Goal: Task Accomplishment & Management: Use online tool/utility

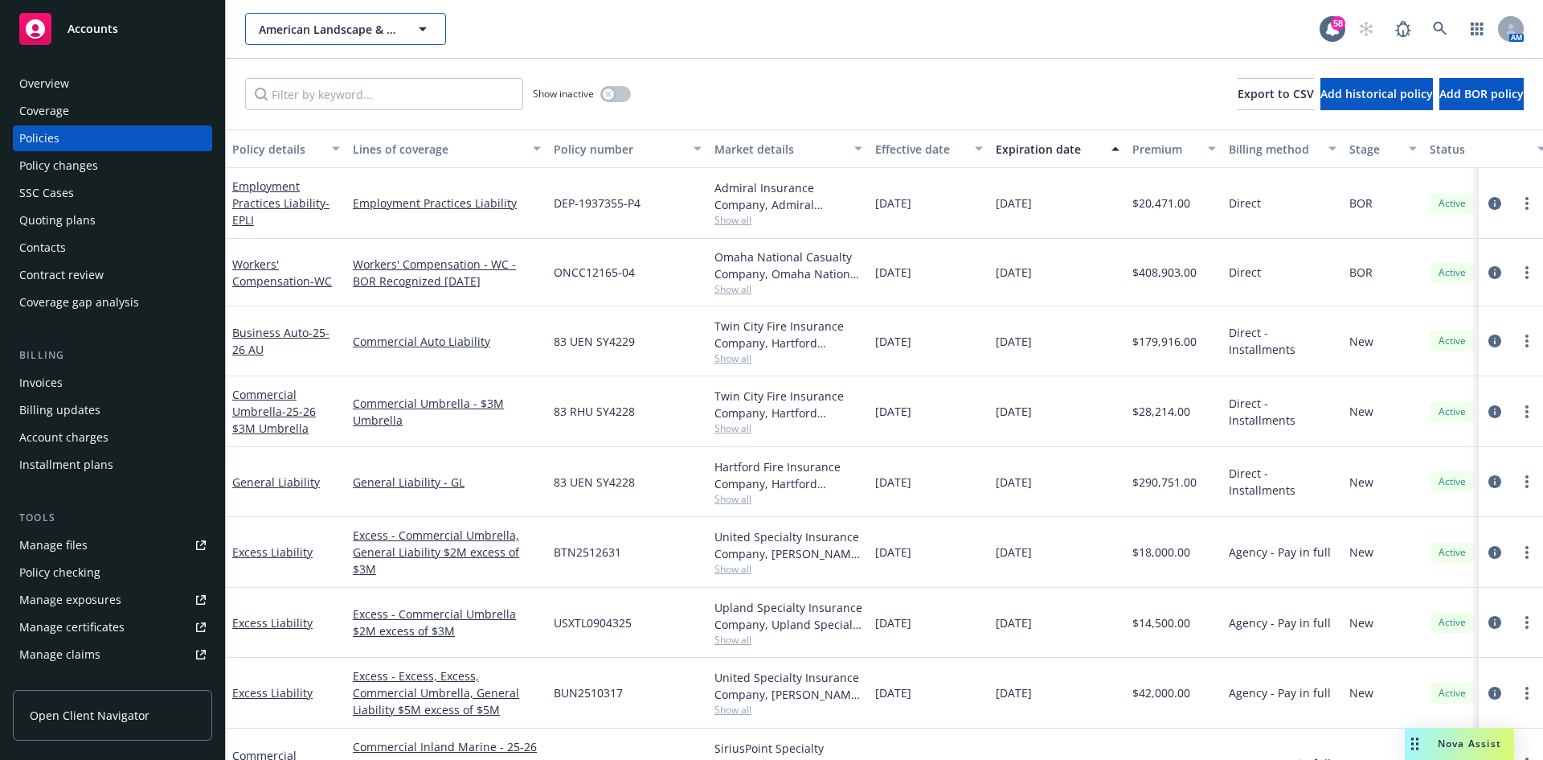
click at [365, 32] on span "American Landscape & Maintenance, Inc." at bounding box center [328, 29] width 139 height 17
type input "ding doctor"
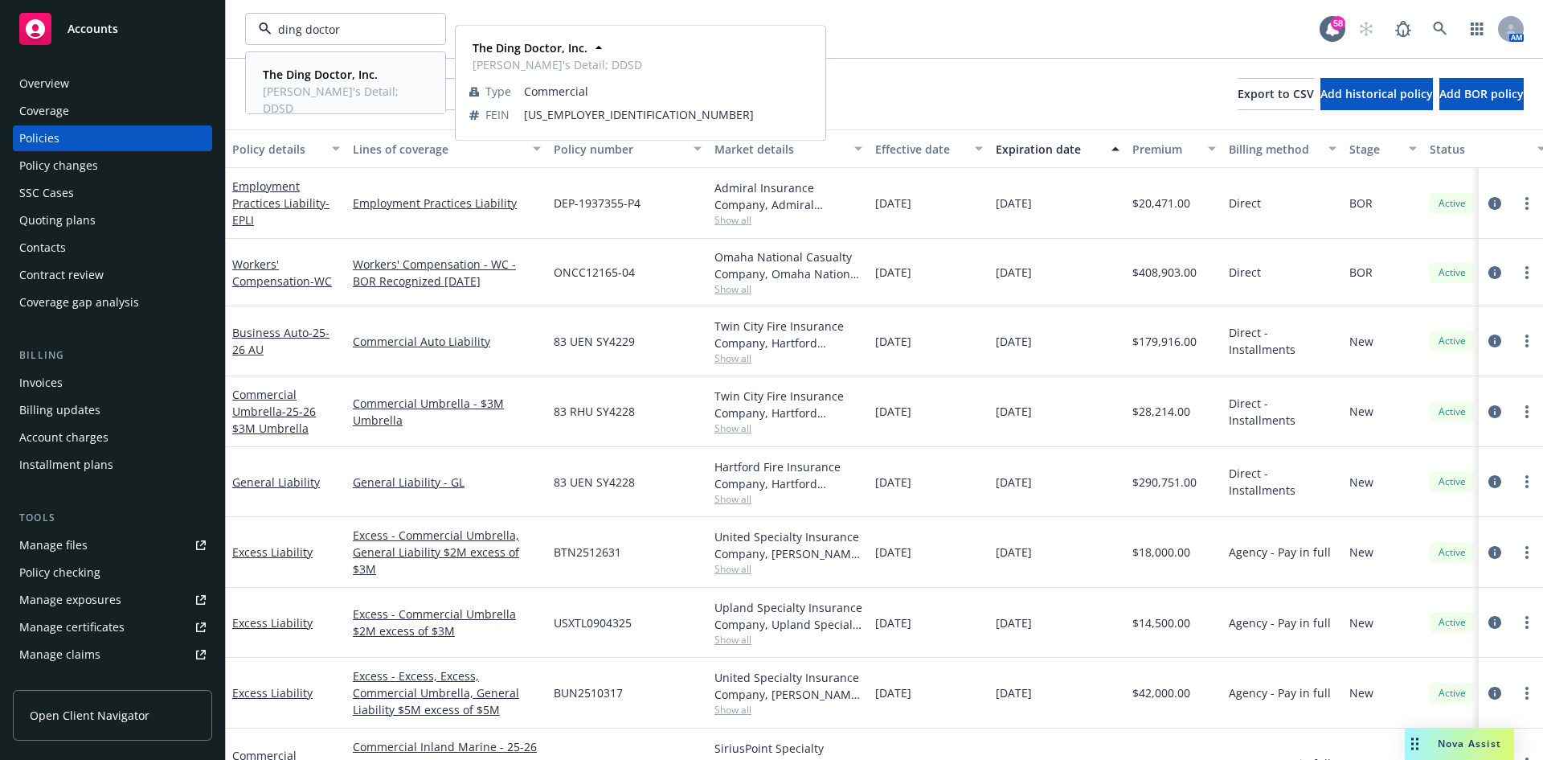
click at [334, 92] on span "Danny's Detail; DDSD" at bounding box center [344, 100] width 162 height 34
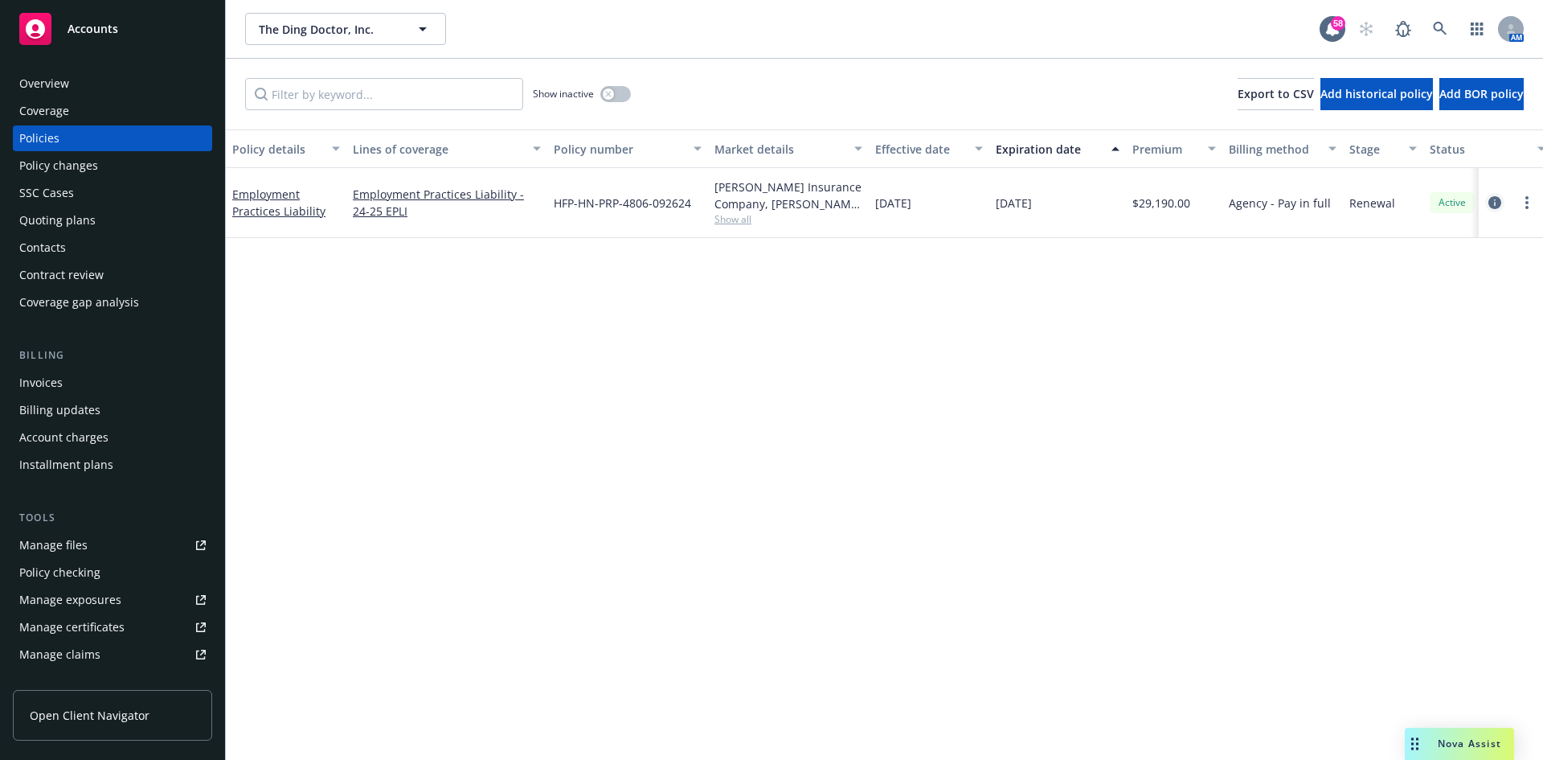
click at [1497, 203] on icon "circleInformation" at bounding box center [1495, 202] width 13 height 13
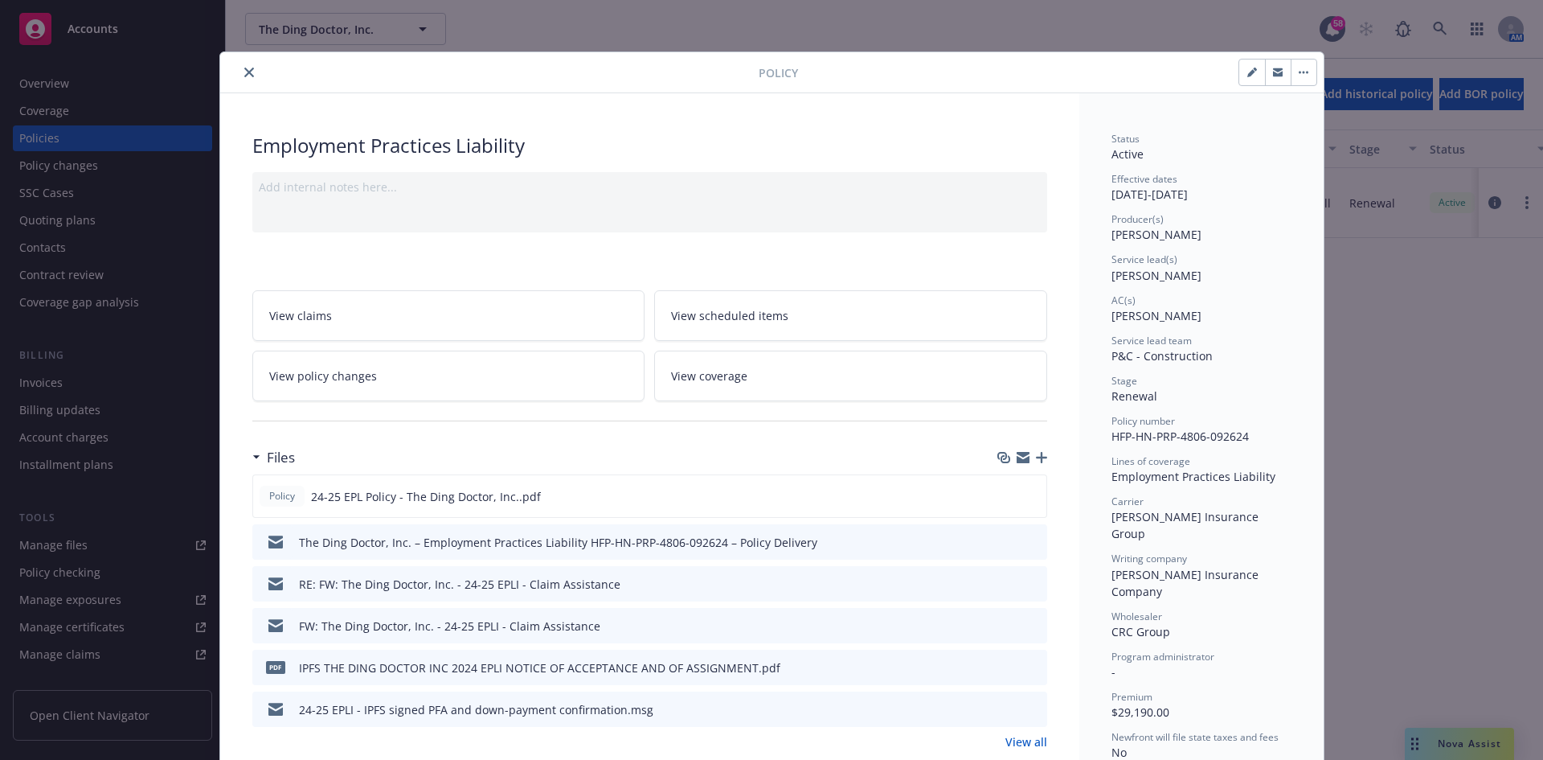
click at [75, 218] on div "Policy Employment Practices Liability Add internal notes here... View claims Vi…" at bounding box center [771, 380] width 1543 height 760
click at [240, 77] on button "close" at bounding box center [249, 72] width 19 height 19
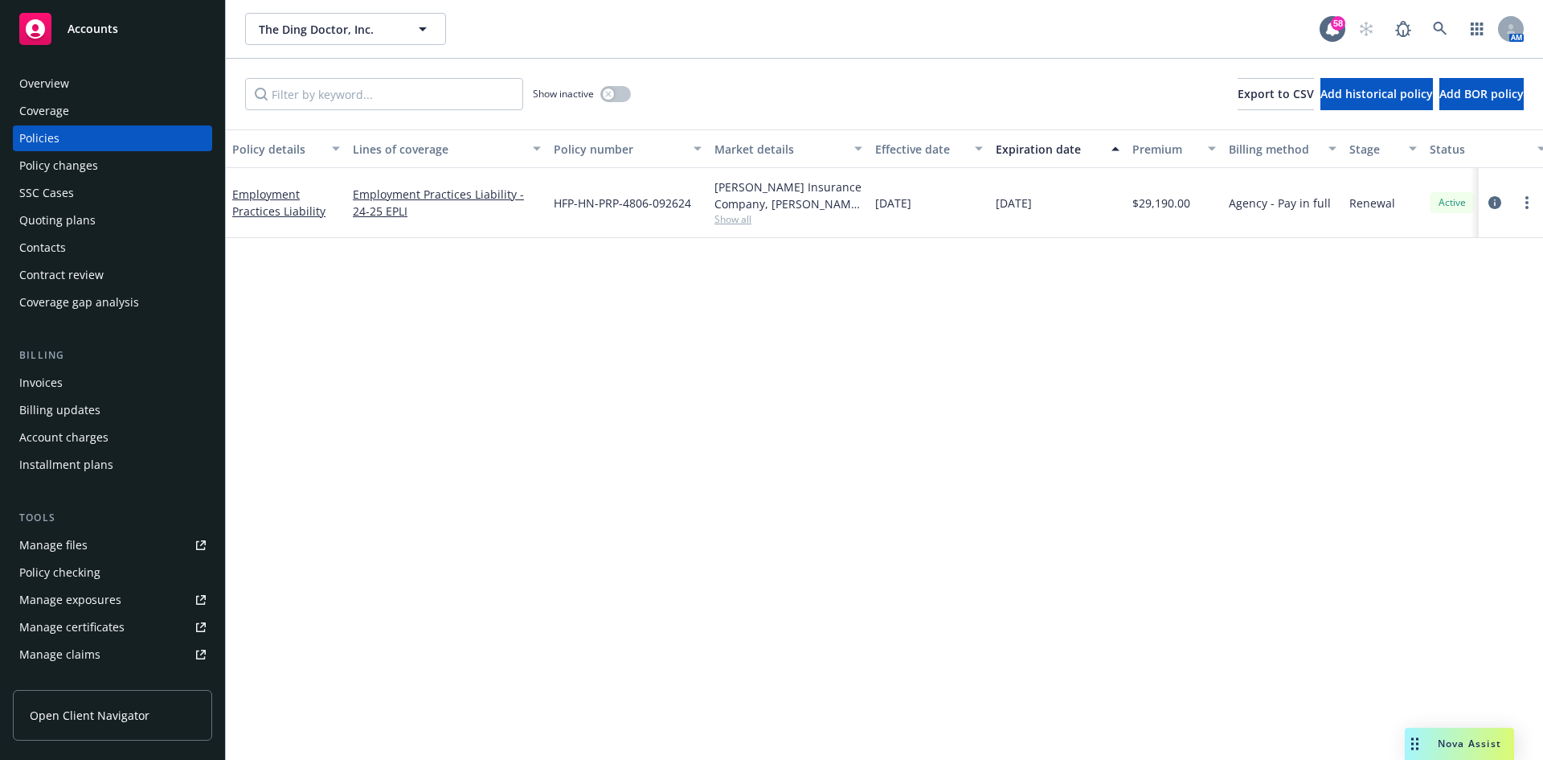
drag, startPoint x: 113, startPoint y: 223, endPoint x: 121, endPoint y: 219, distance: 8.3
click at [113, 223] on div "Quoting plans" at bounding box center [112, 220] width 186 height 26
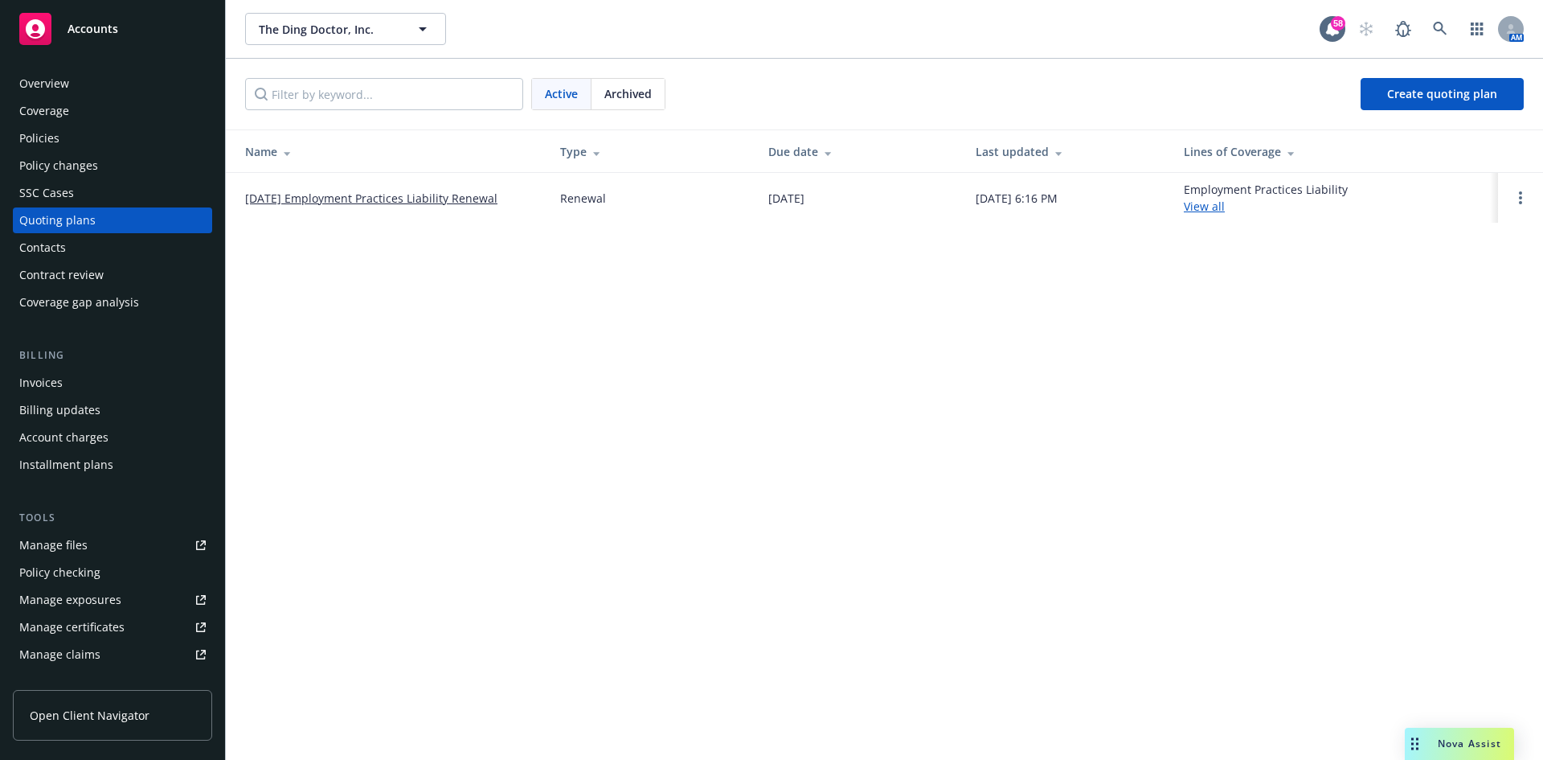
click at [485, 195] on link "[DATE] Employment Practices Liability Renewal" at bounding box center [371, 198] width 252 height 17
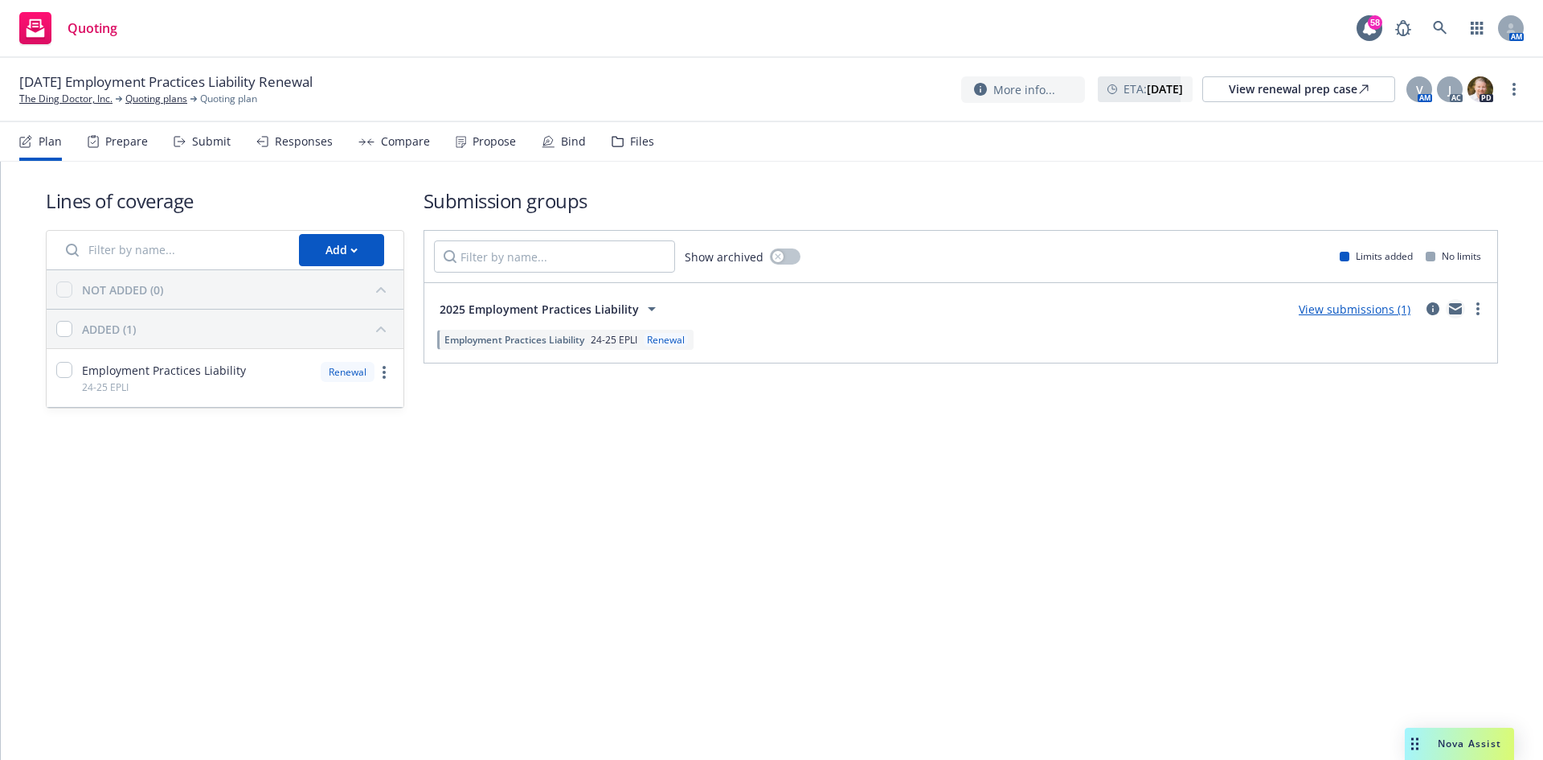
click at [1460, 310] on icon "mail" at bounding box center [1455, 310] width 13 height 7
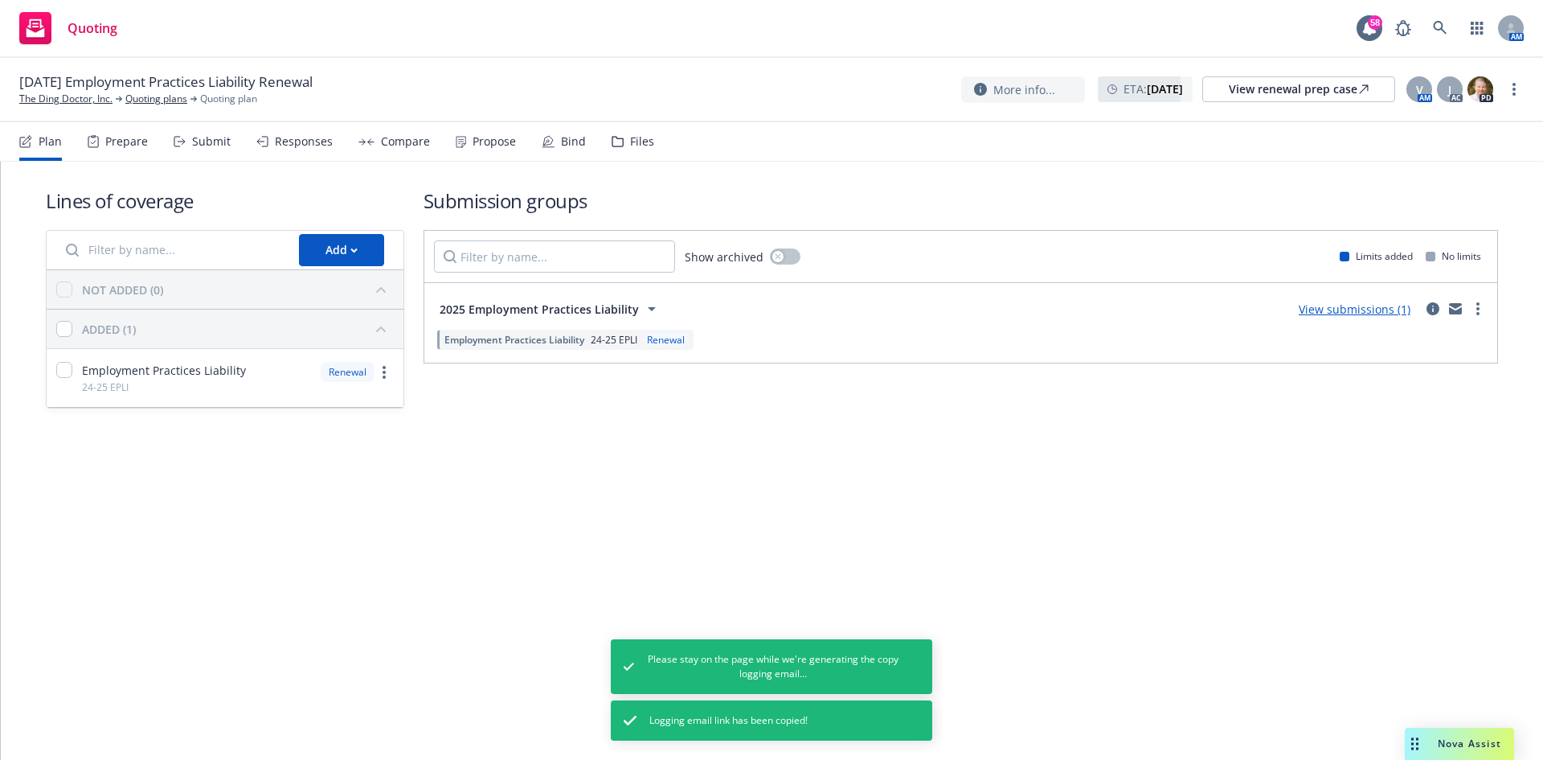
click at [1405, 313] on link "View submissions (1)" at bounding box center [1355, 308] width 112 height 15
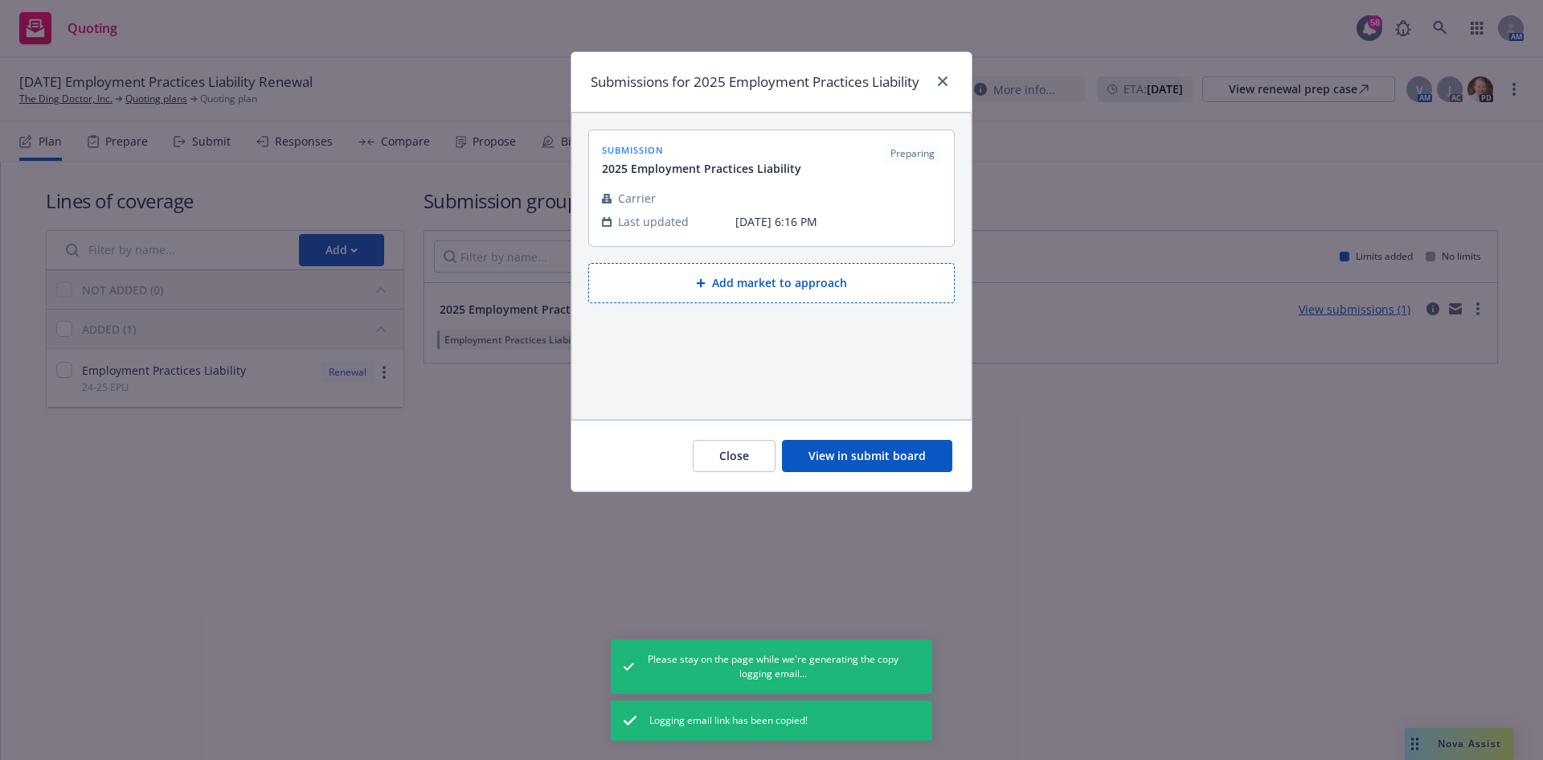
click at [854, 462] on button "View in submit board" at bounding box center [867, 456] width 170 height 32
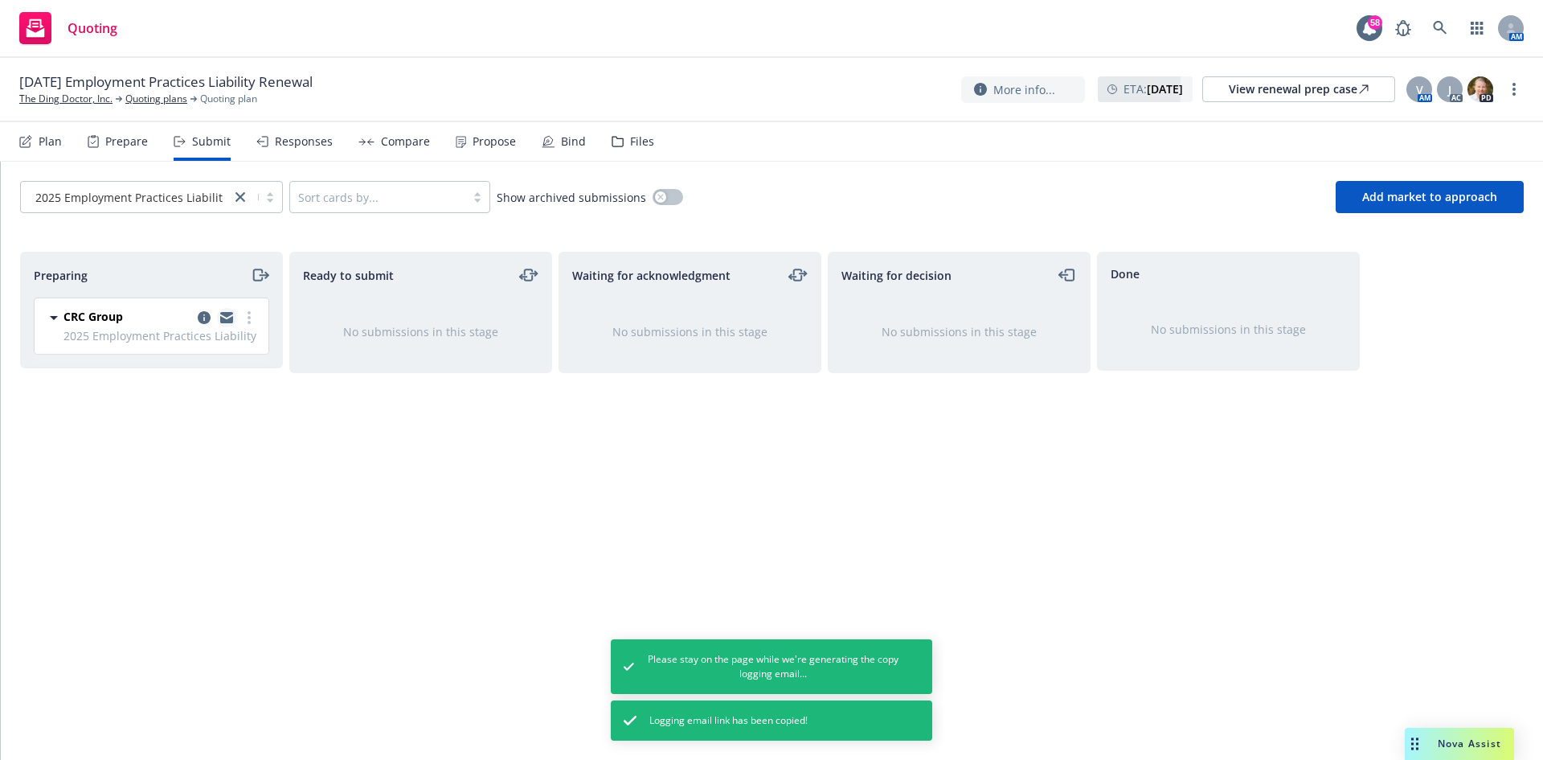
click at [231, 321] on icon "copy logging email" at bounding box center [226, 319] width 13 height 7
